Goal: Obtain resource: Obtain resource

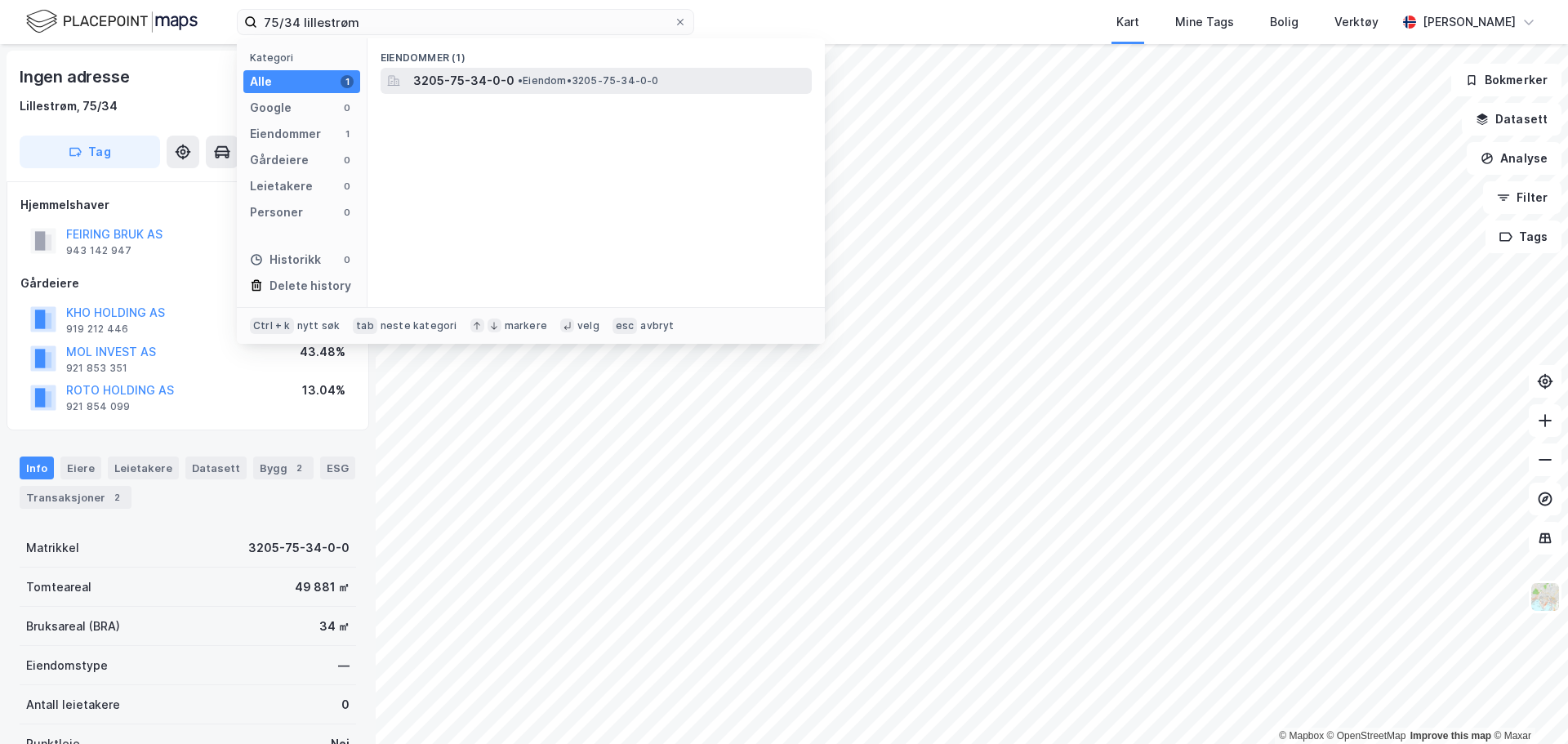
click at [474, 70] on div "3205-75-34-0-0 • Eiendom • 3205-75-34-0-0" at bounding box center [596, 81] width 431 height 26
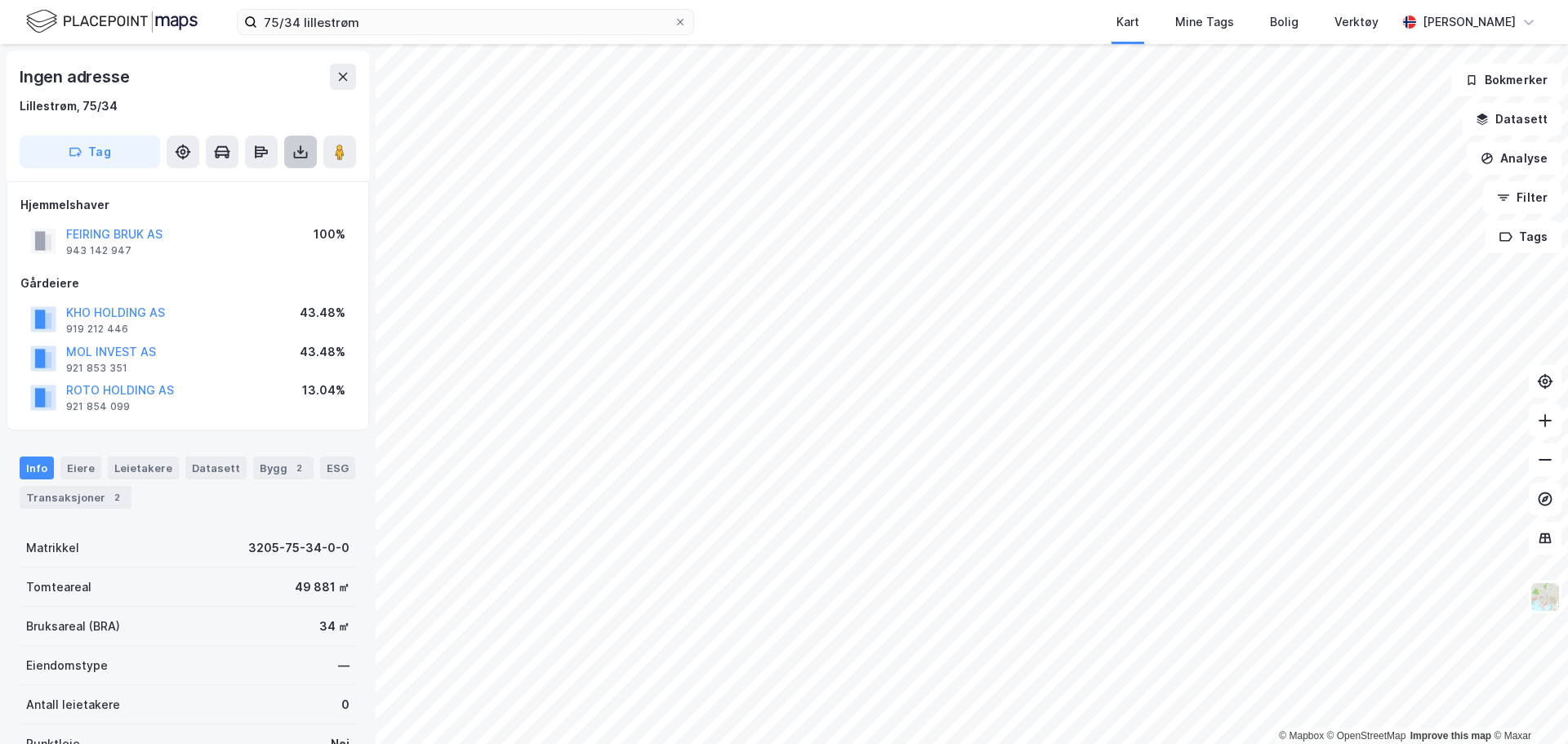
click at [297, 150] on icon at bounding box center [300, 152] width 6 height 4
click at [227, 186] on div "Last ned grunnbok" at bounding box center [220, 184] width 95 height 13
